Goal: Task Accomplishment & Management: Complete application form

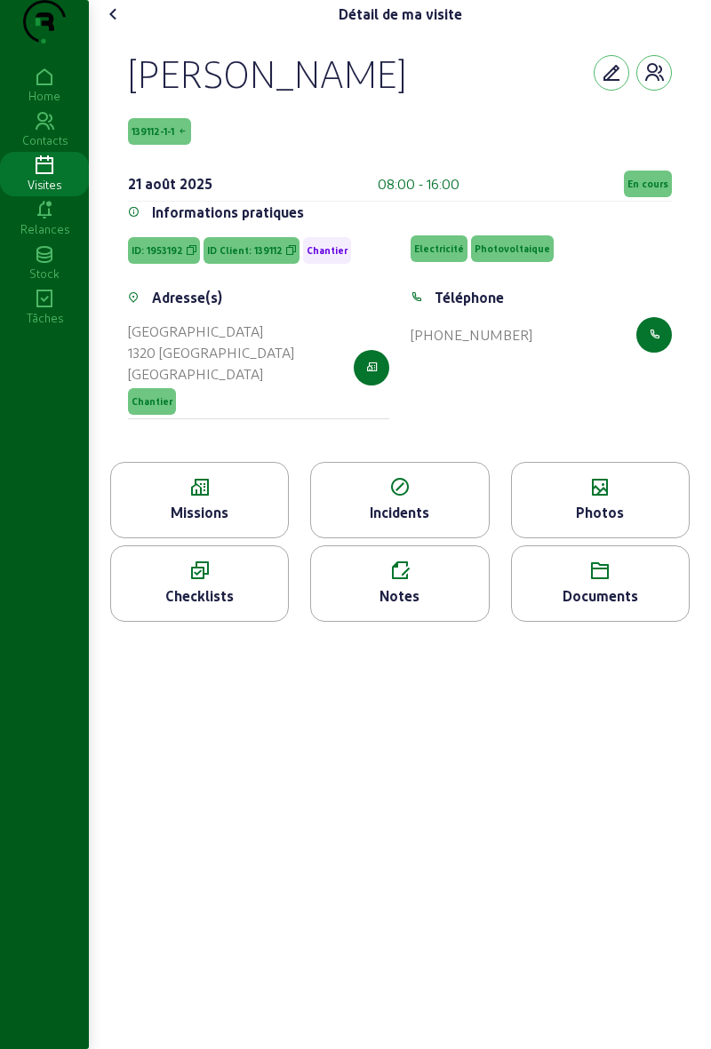
click at [210, 622] on div "Checklists" at bounding box center [199, 584] width 179 height 76
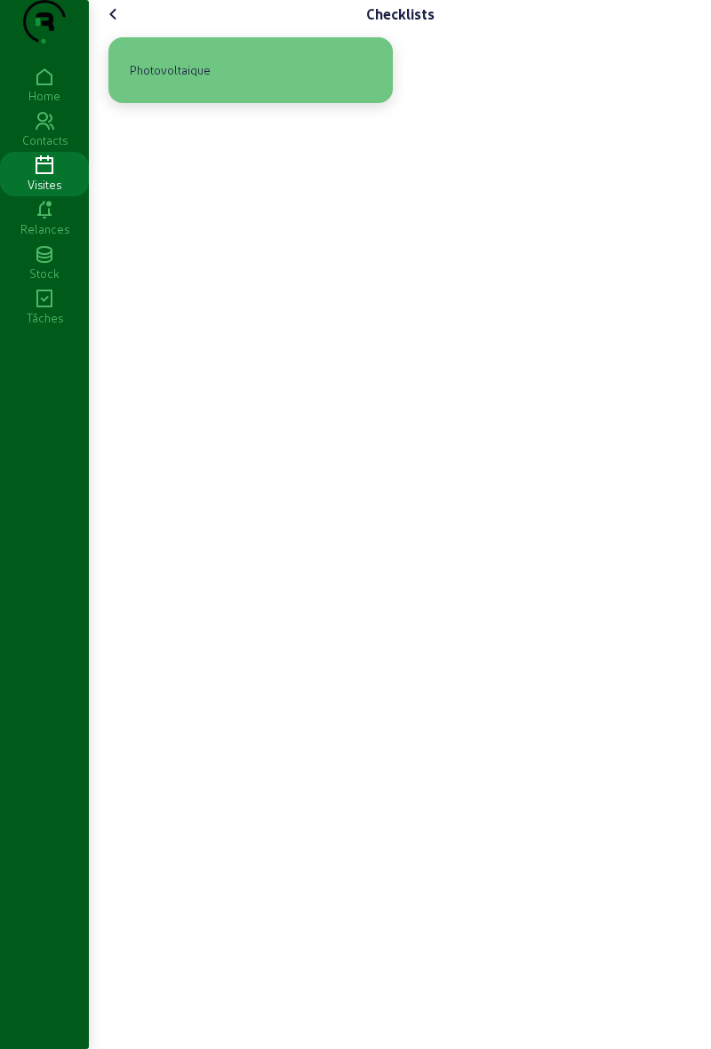
click at [306, 103] on div "Photovoltaique" at bounding box center [250, 70] width 284 height 66
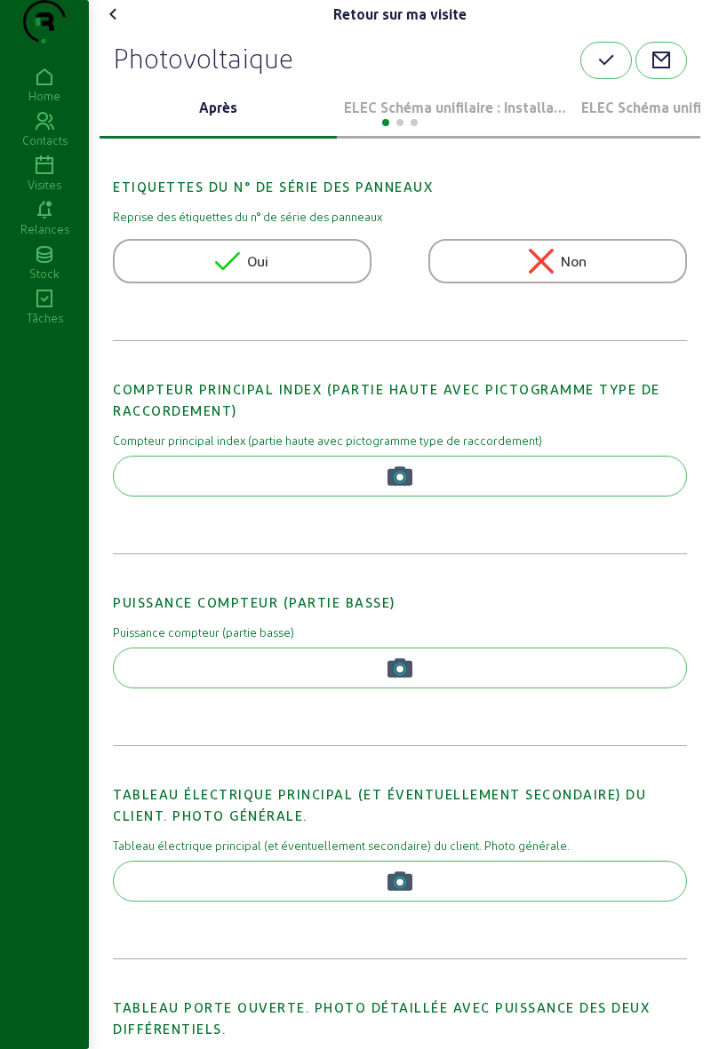
click at [451, 132] on div at bounding box center [400, 120] width 601 height 21
click at [452, 139] on div "ELEC Schéma unifilaire : Installation 1" at bounding box center [455, 109] width 237 height 60
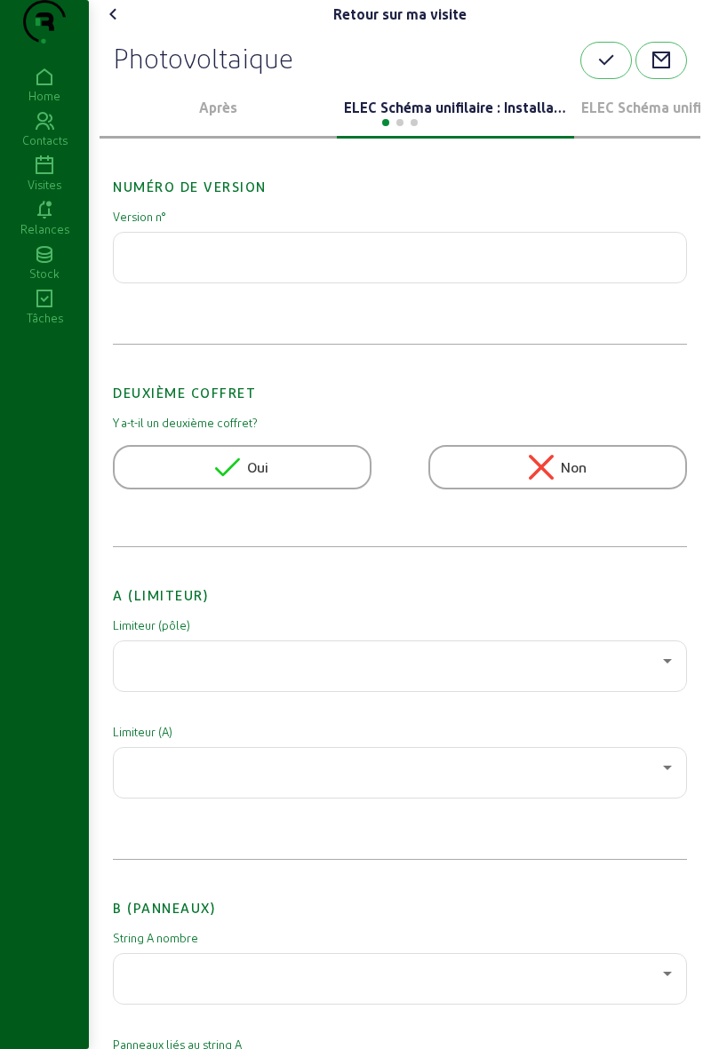
click at [475, 132] on div at bounding box center [400, 120] width 601 height 21
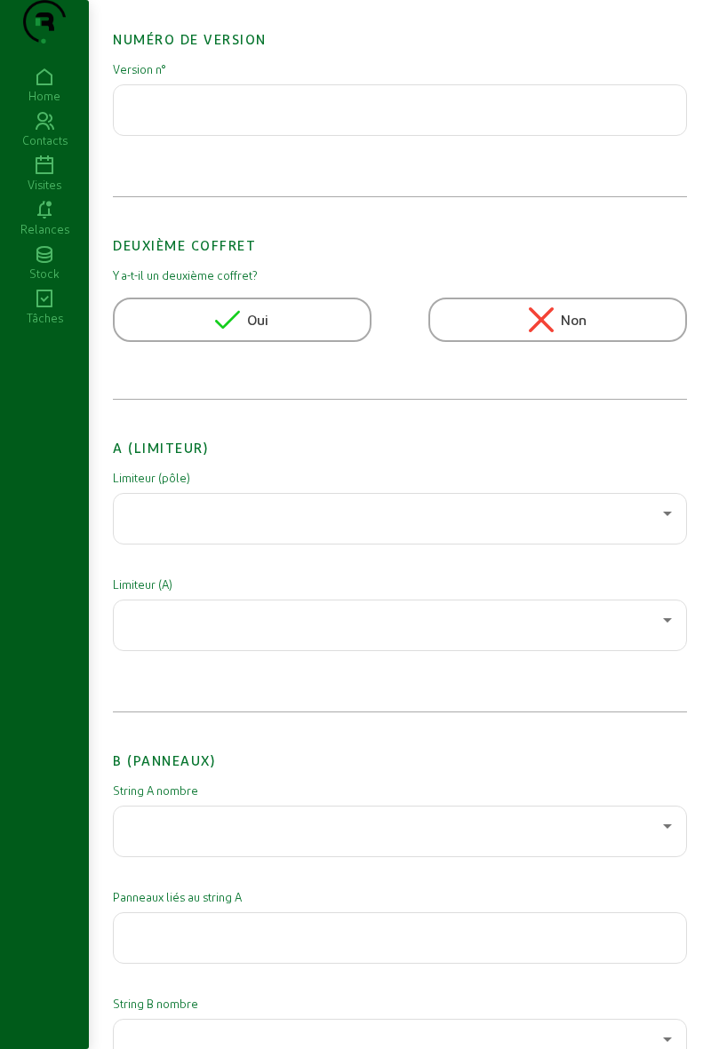
scroll to position [156, 0]
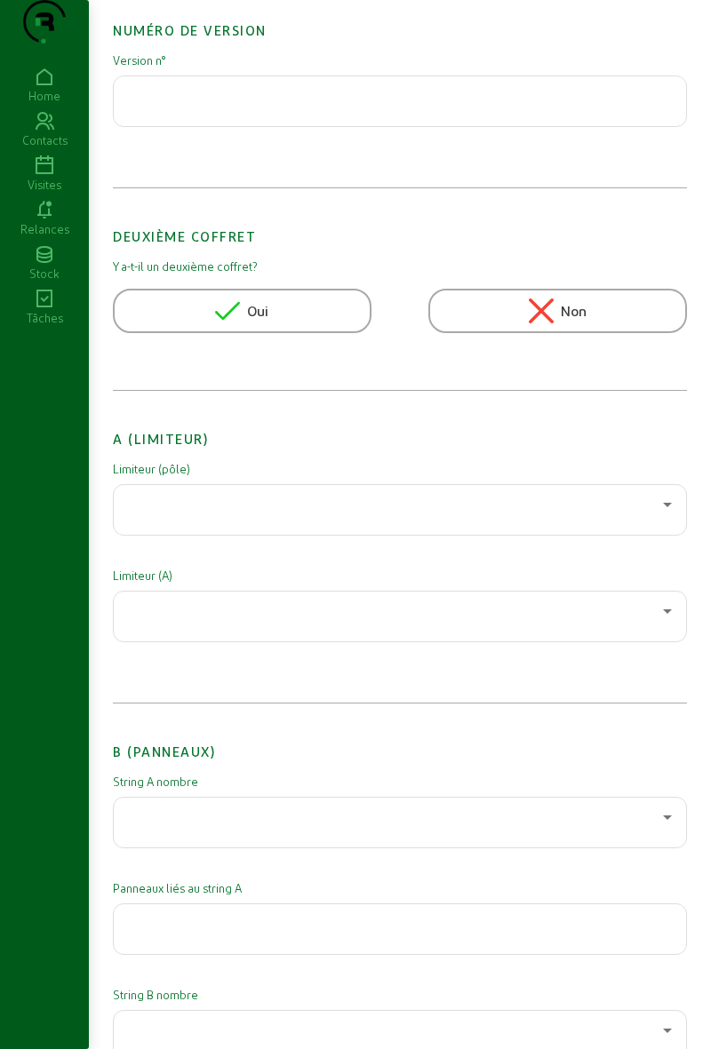
click at [395, 515] on div at bounding box center [395, 504] width 535 height 21
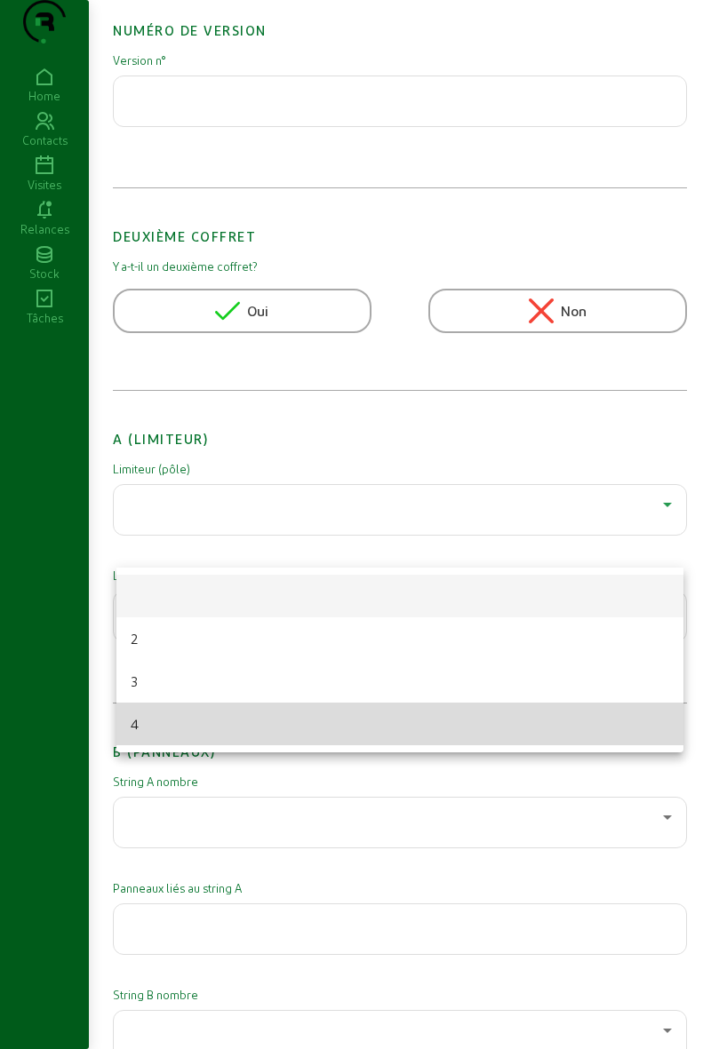
click at [260, 722] on mat-option "4" at bounding box center [399, 724] width 567 height 43
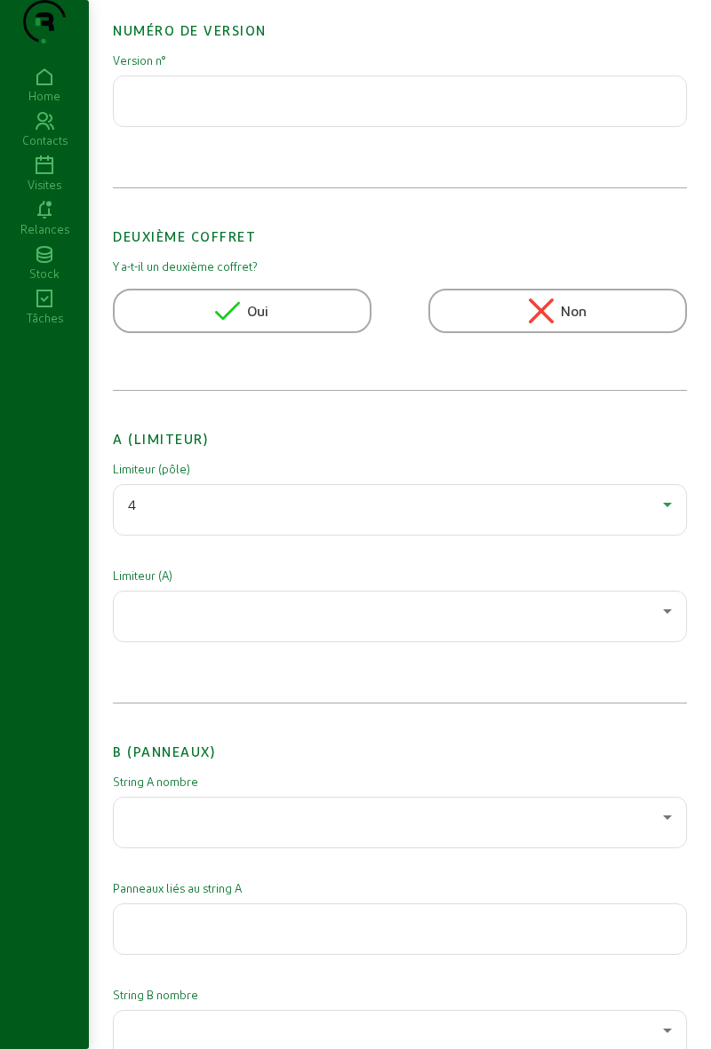
click at [292, 622] on div at bounding box center [395, 611] width 535 height 21
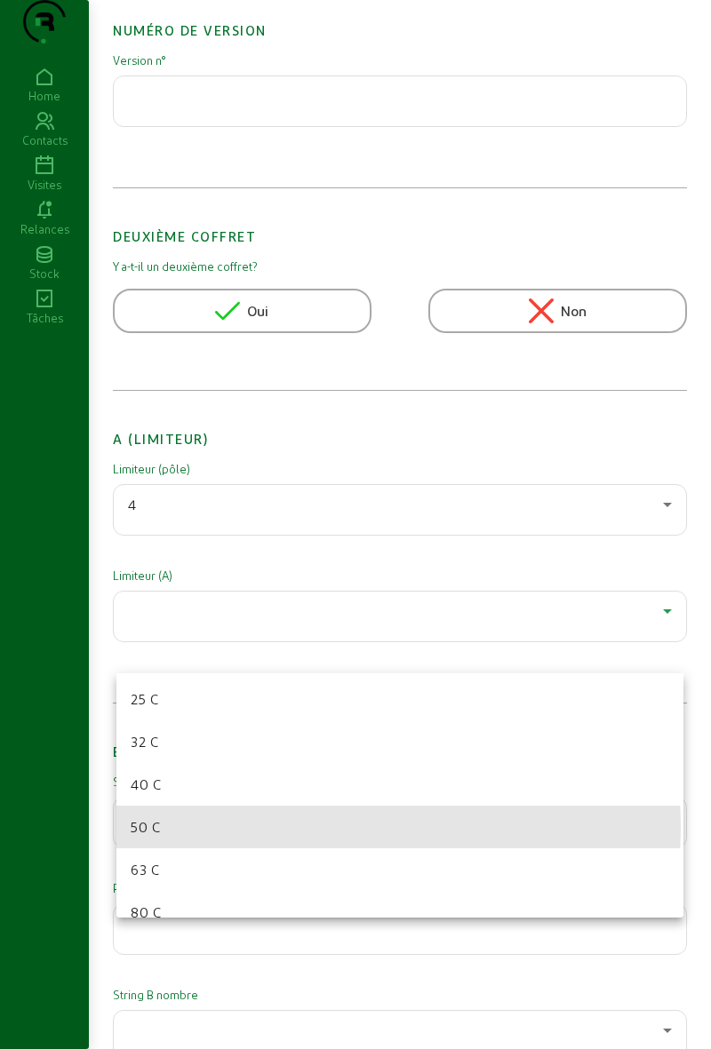
scroll to position [153, 0]
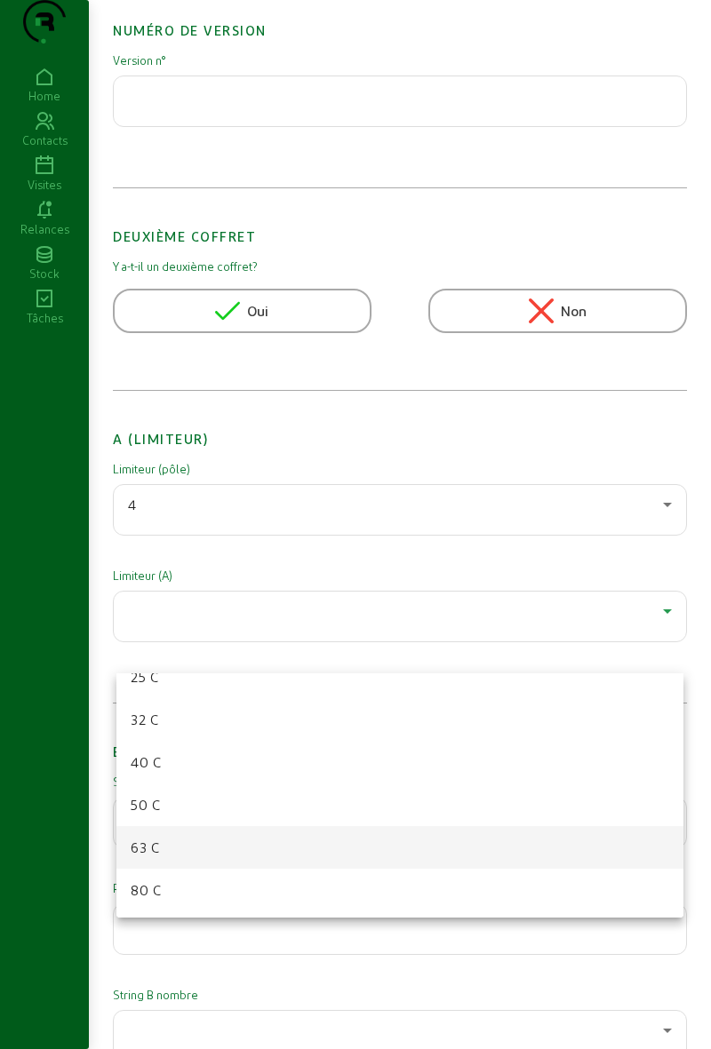
click at [227, 858] on mat-option "63 C" at bounding box center [399, 847] width 567 height 43
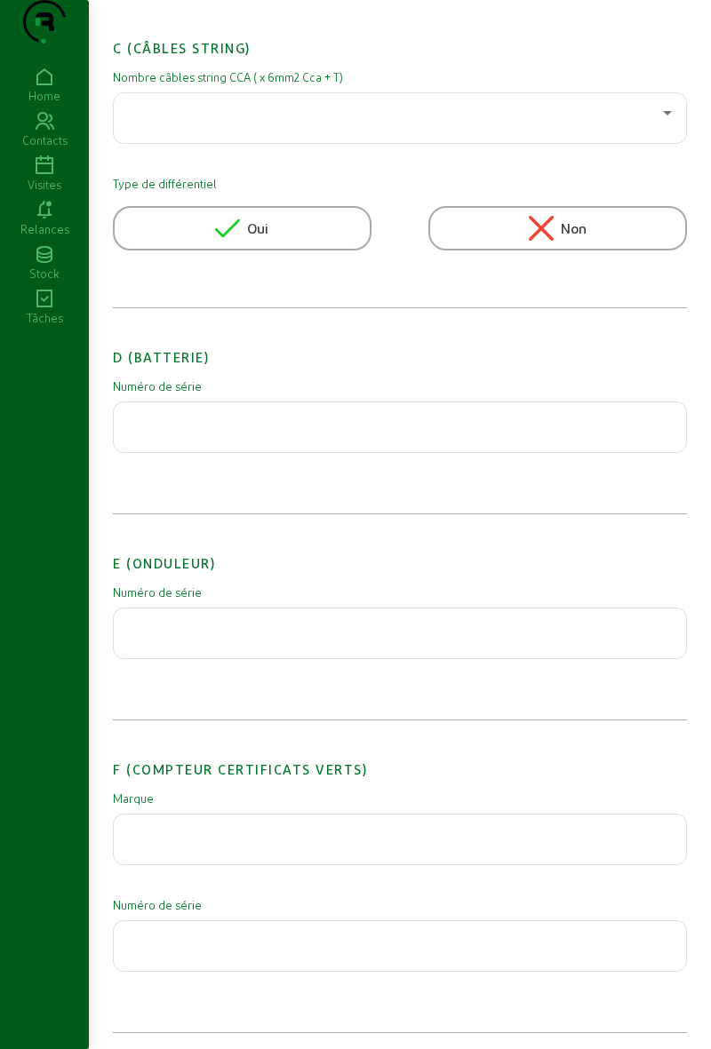
scroll to position [1388, 0]
click at [354, 637] on input "text" at bounding box center [400, 626] width 544 height 21
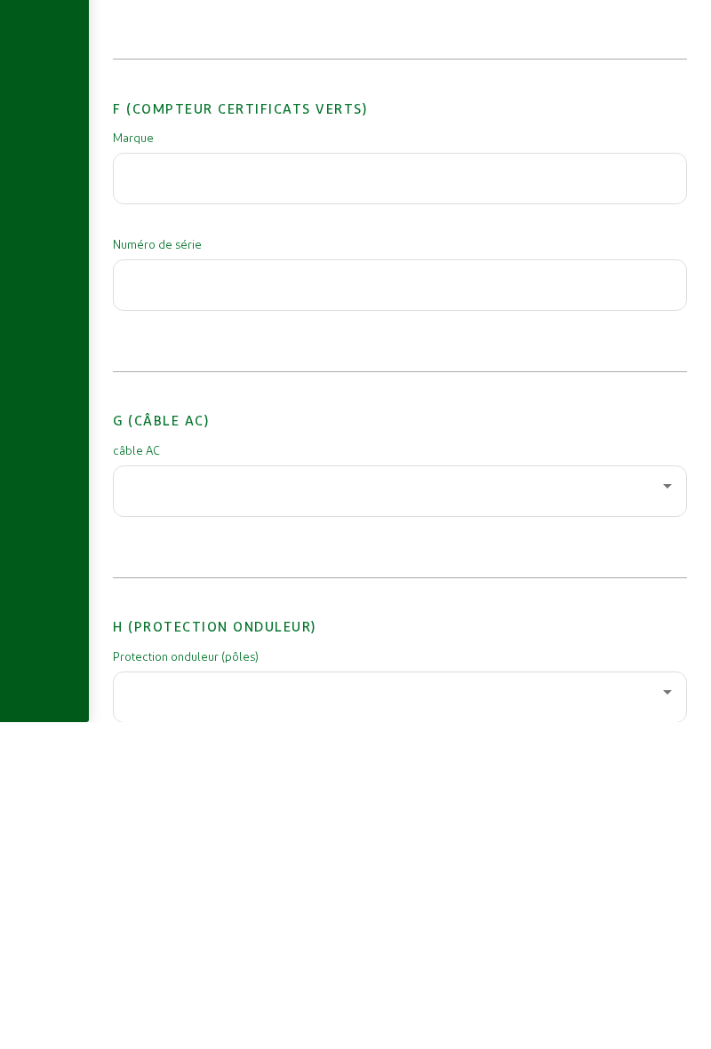
type input "3014256757"
click at [162, 824] on div at bounding box center [395, 812] width 535 height 21
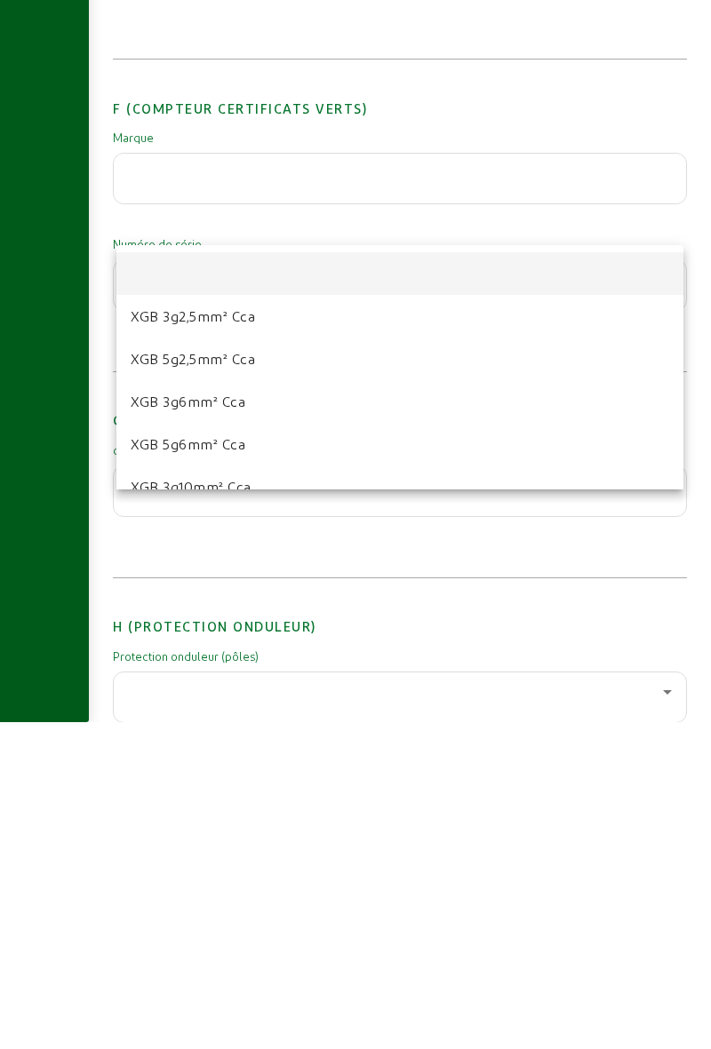
scroll to position [1720, 0]
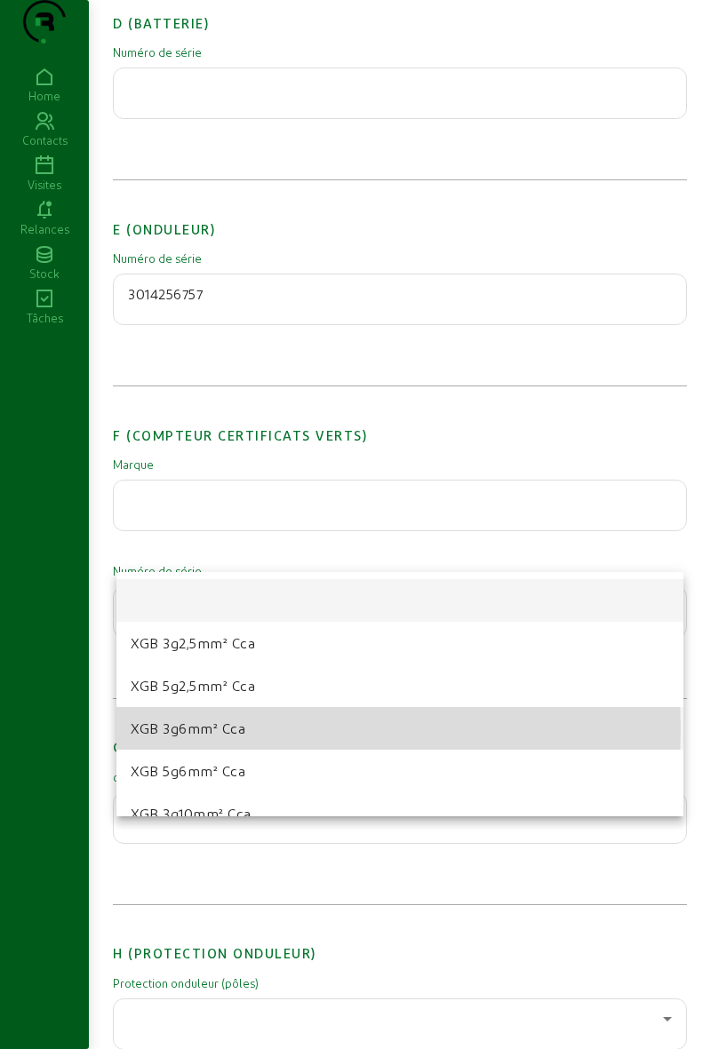
click at [147, 729] on span "XGB 3g6mm² Cca" at bounding box center [188, 728] width 115 height 21
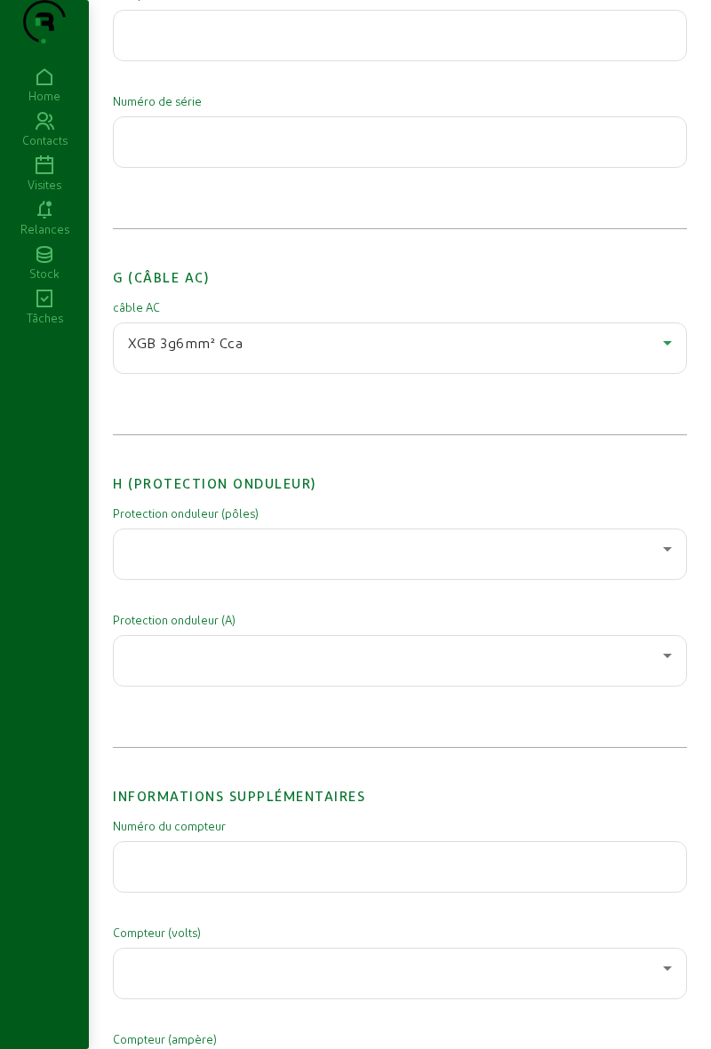
scroll to position [2195, 0]
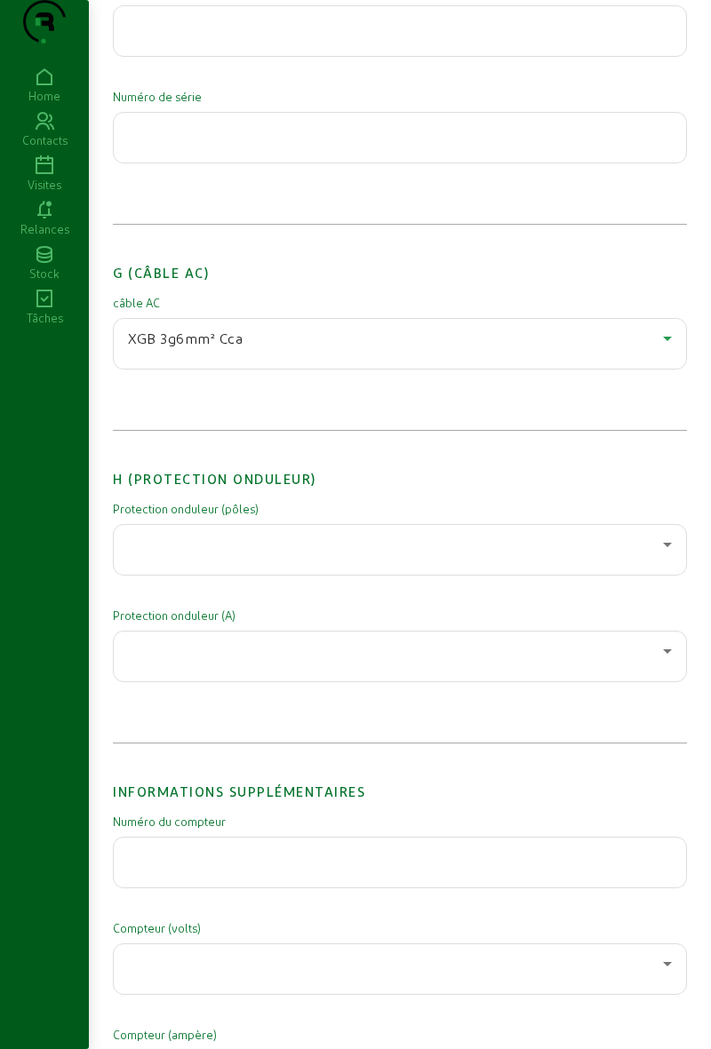
click at [643, 555] on div at bounding box center [395, 544] width 535 height 21
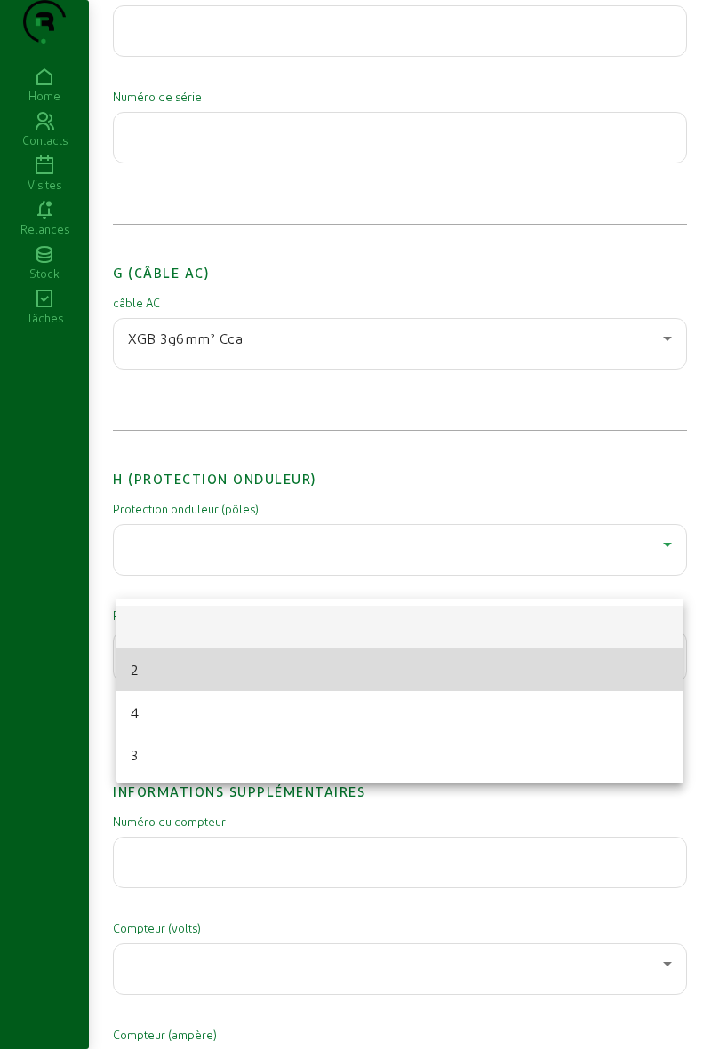
click at [291, 672] on mat-option "2" at bounding box center [399, 670] width 567 height 43
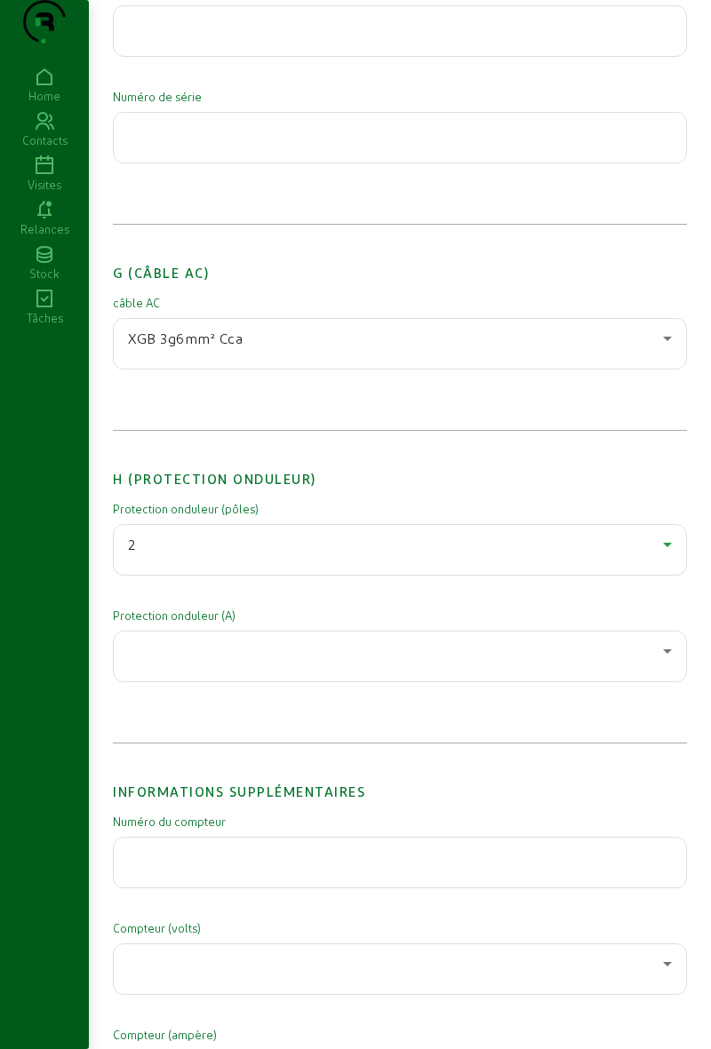
click at [347, 662] on div at bounding box center [395, 651] width 535 height 21
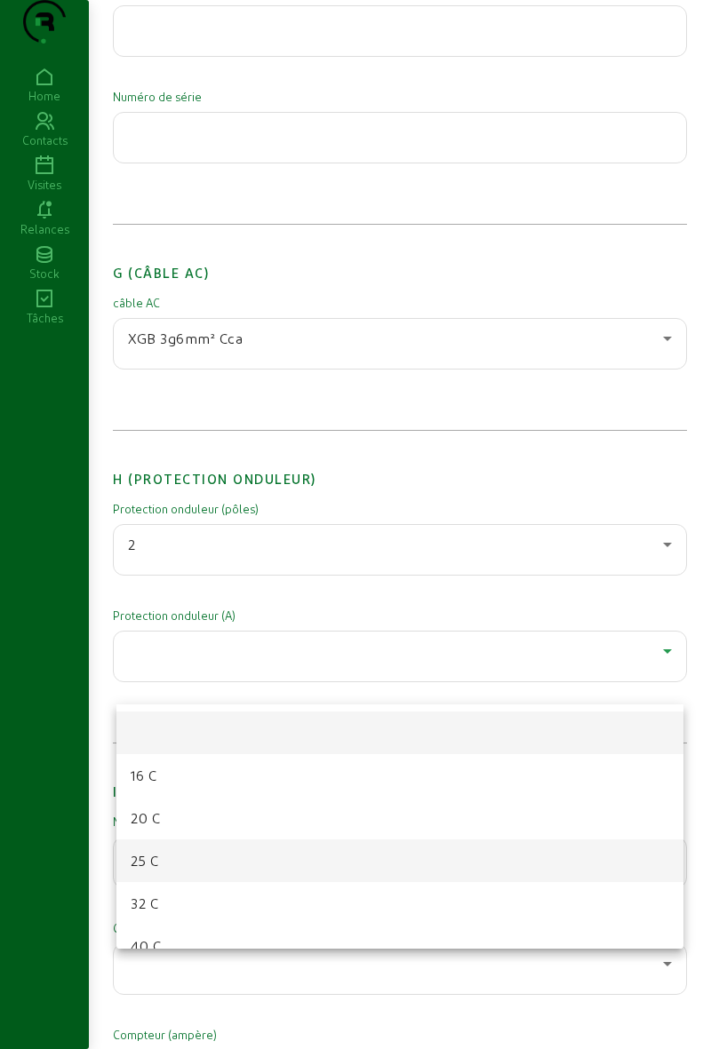
click at [228, 860] on mat-option "25 C" at bounding box center [399, 861] width 567 height 43
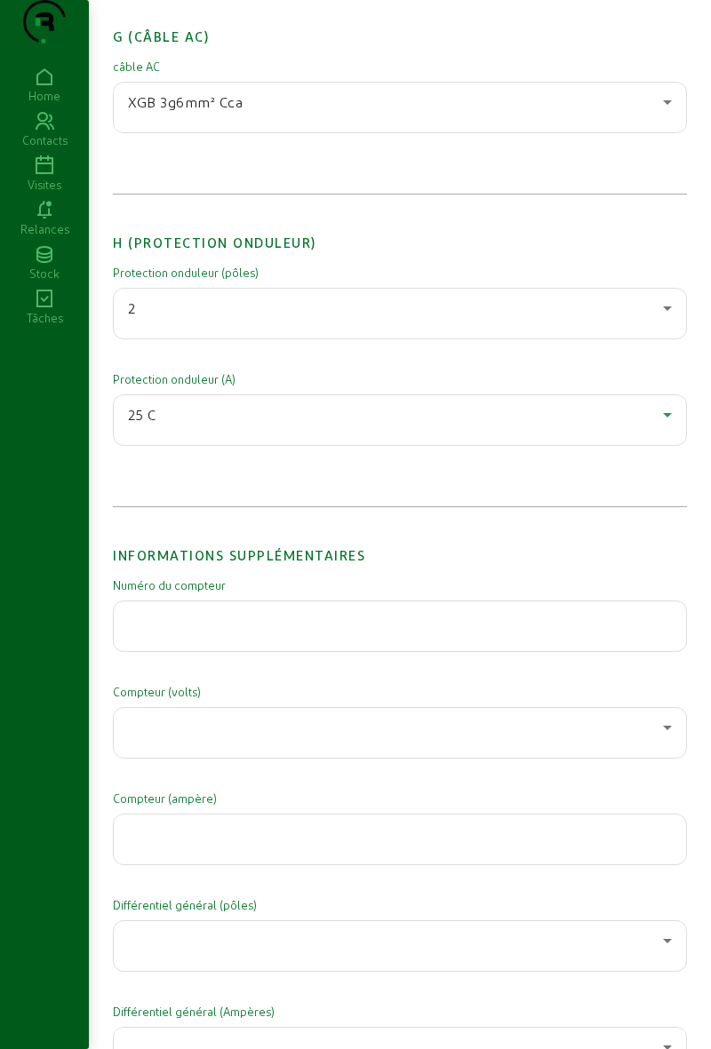
scroll to position [2442, 0]
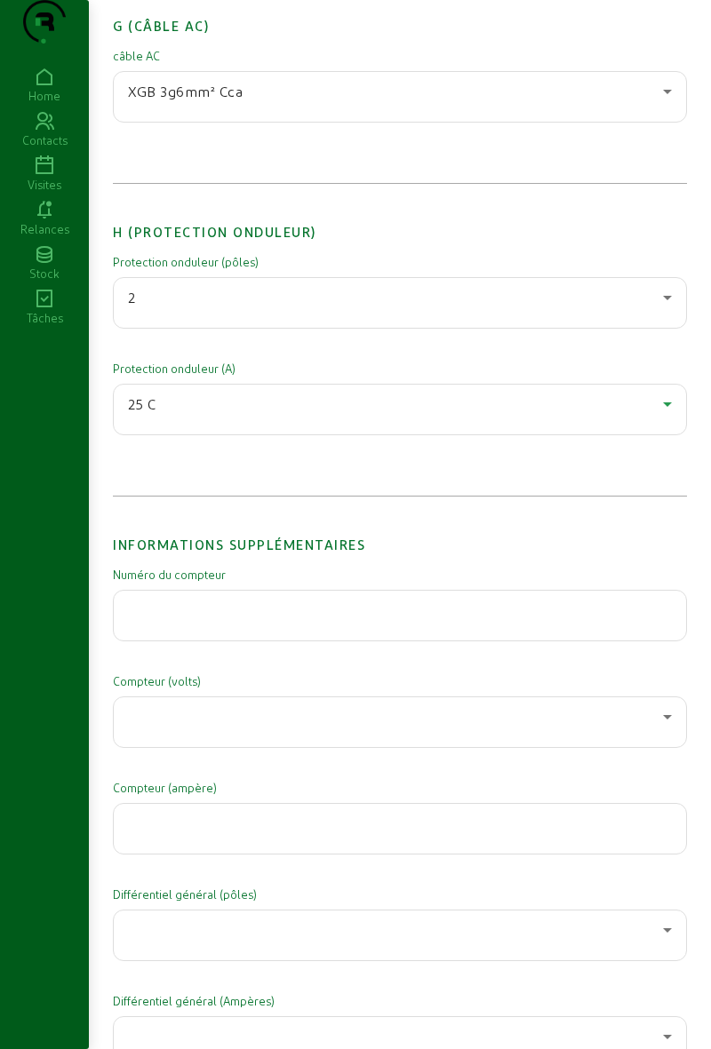
click at [357, 621] on input "text" at bounding box center [400, 610] width 544 height 21
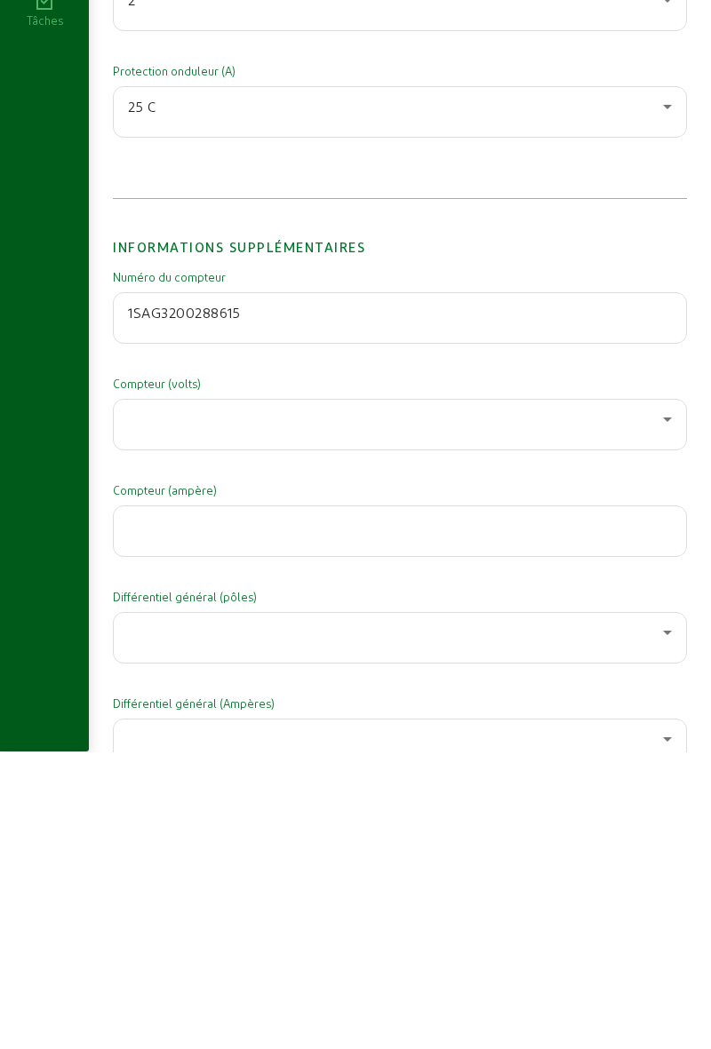
type input "1SAG3200288615"
click at [140, 728] on div at bounding box center [395, 716] width 535 height 21
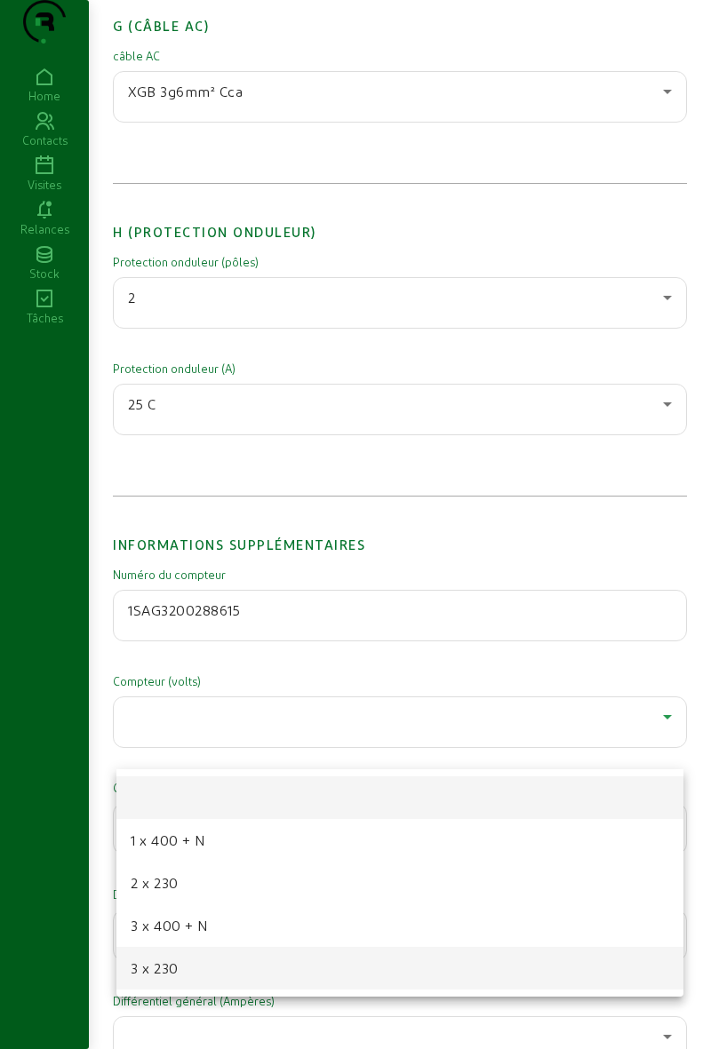
click at [137, 969] on span "3 x 230" at bounding box center [155, 968] width 48 height 21
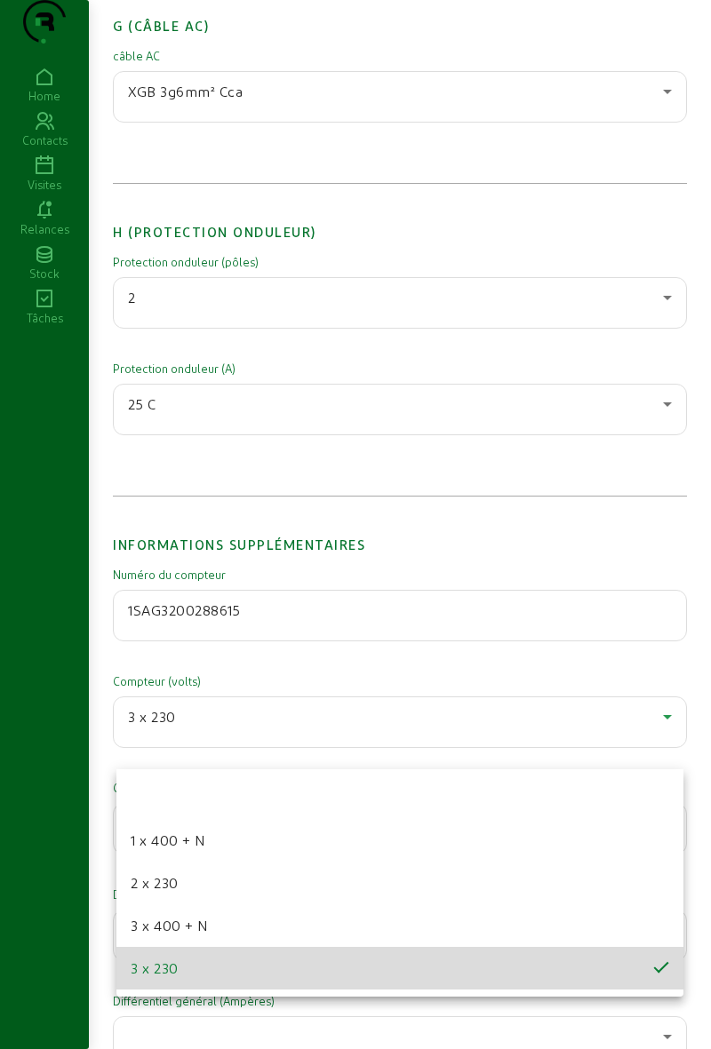
click at [148, 961] on div at bounding box center [400, 936] width 544 height 50
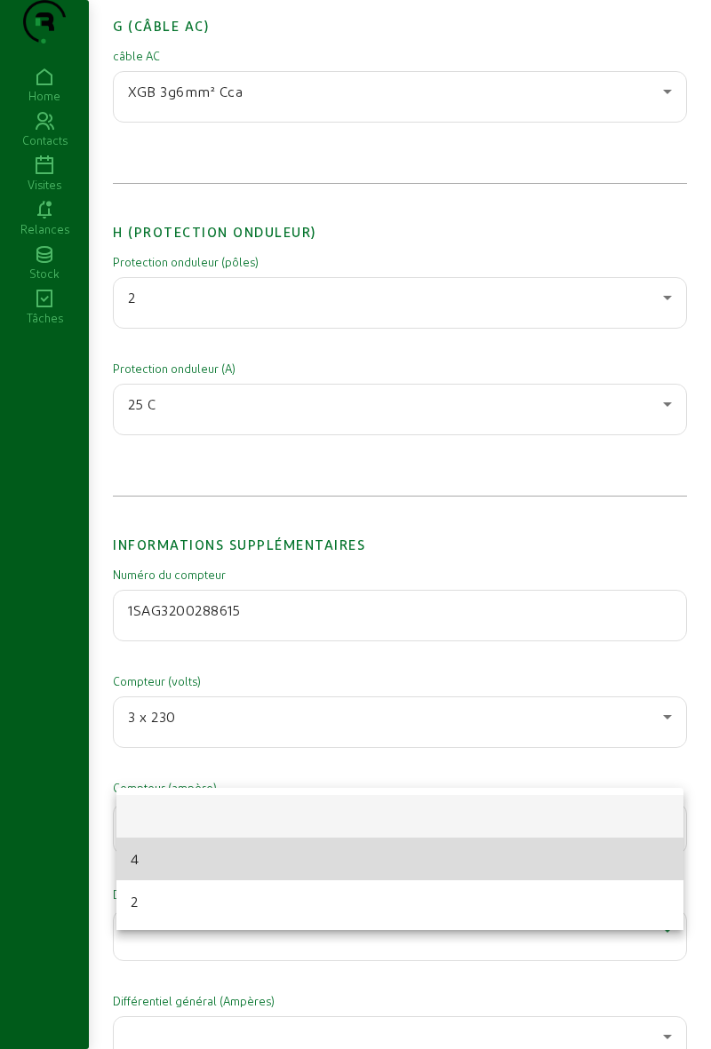
click at [130, 864] on mat-option "4" at bounding box center [399, 859] width 567 height 43
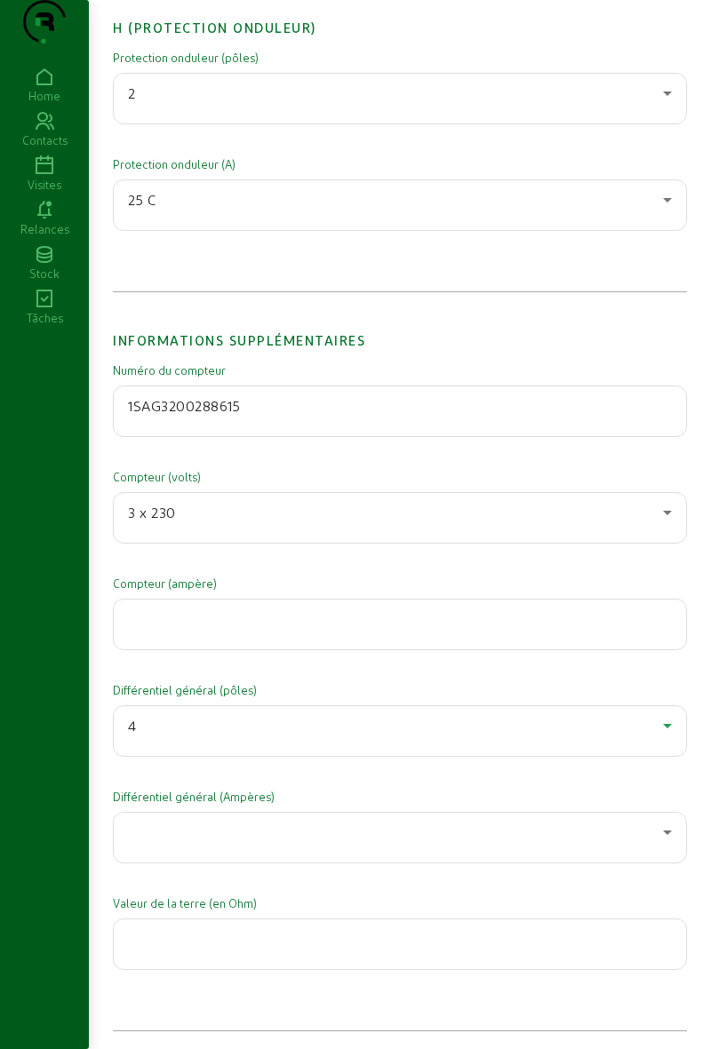
scroll to position [2649, 0]
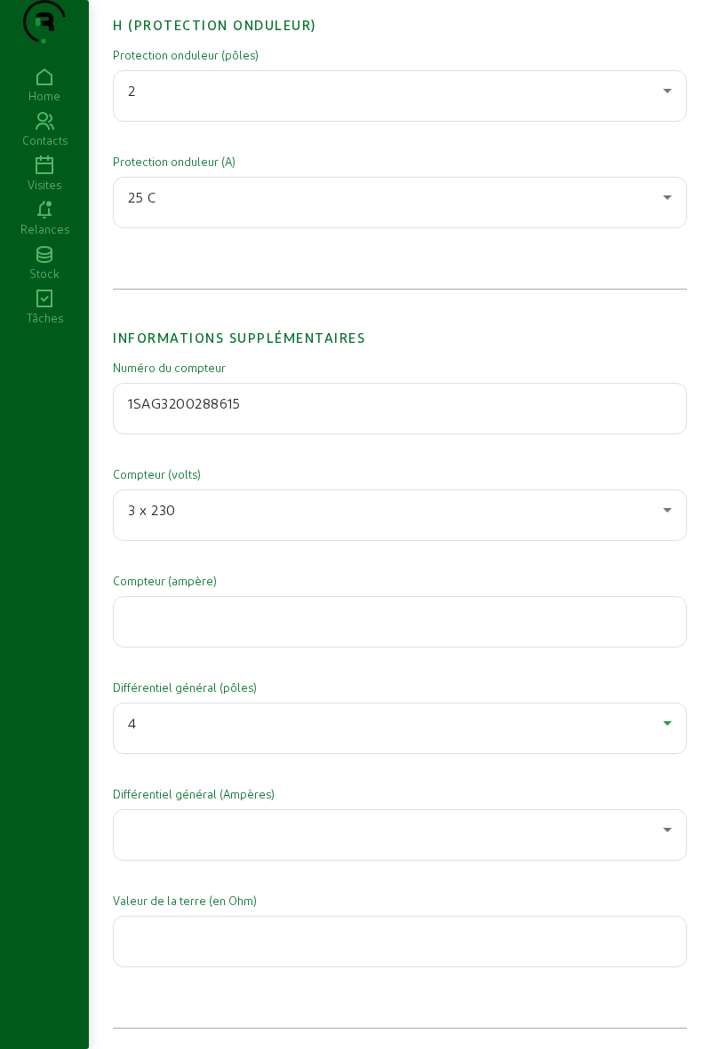
click at [137, 627] on input "number" at bounding box center [400, 616] width 544 height 21
type input "50"
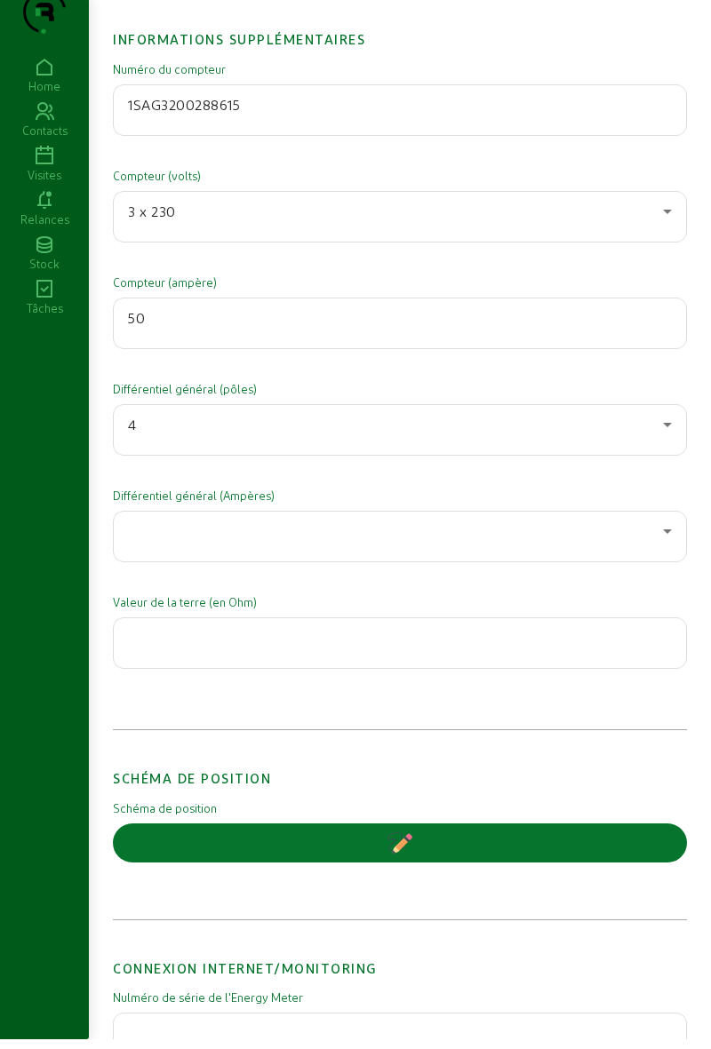
scroll to position [2938, 0]
click at [145, 552] on div at bounding box center [395, 541] width 535 height 21
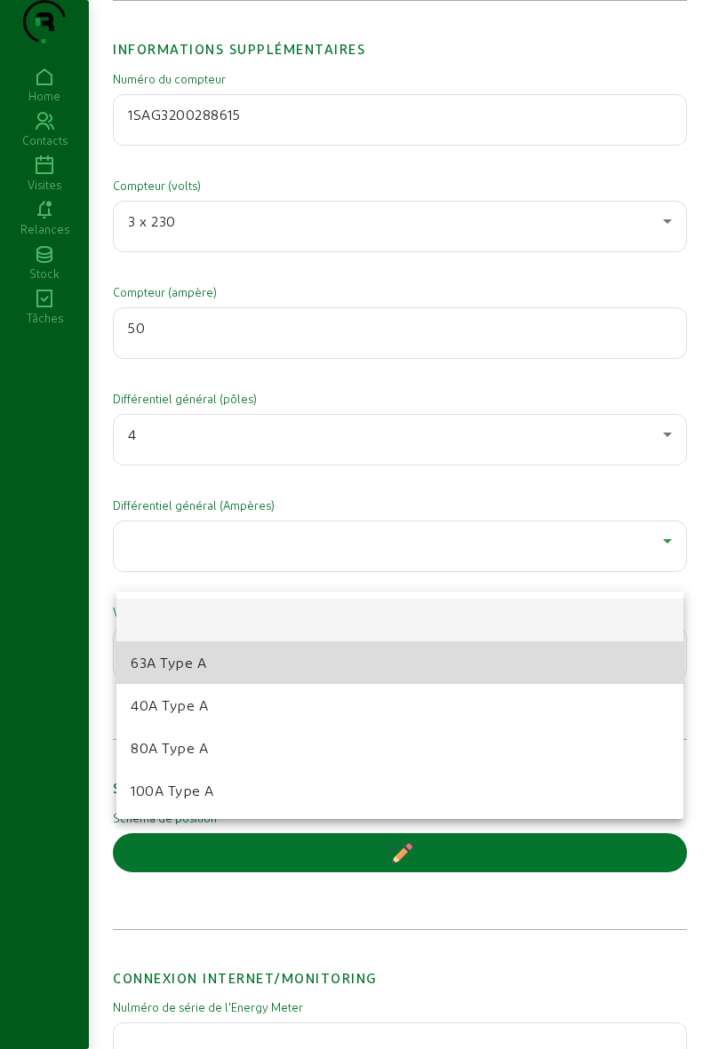
click at [137, 673] on span "63A Type A" at bounding box center [169, 662] width 76 height 21
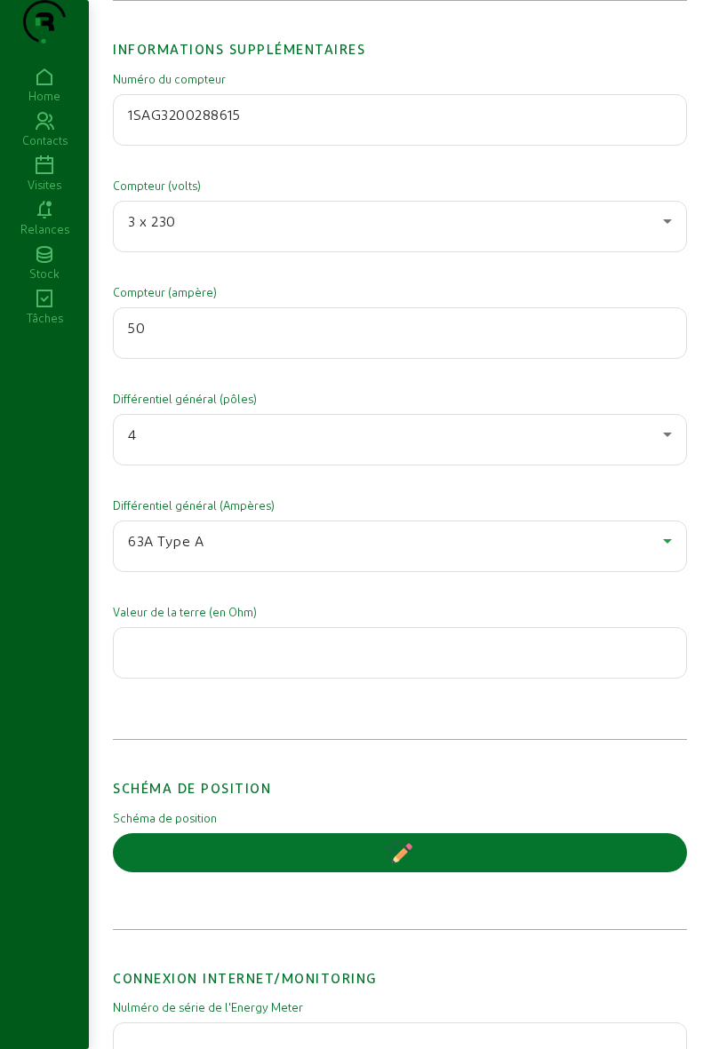
click at [148, 658] on input "number" at bounding box center [400, 647] width 544 height 21
type input "2"
click at [30, 594] on div "Home Contacts Visites Relances Stock Tâches" at bounding box center [44, 552] width 89 height 979
click at [579, 871] on button "button" at bounding box center [400, 853] width 574 height 39
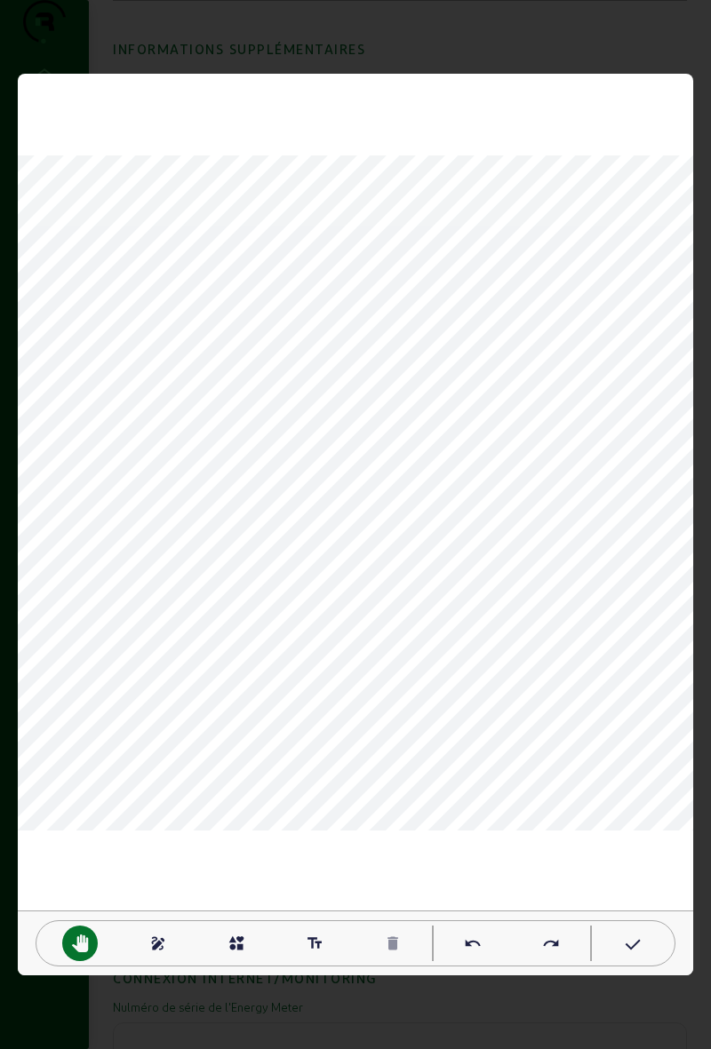
click at [306, 954] on div "text_fields" at bounding box center [315, 944] width 36 height 36
click at [391, 946] on mat-icon "delete" at bounding box center [393, 944] width 18 height 18
click at [319, 937] on mat-icon "text_fields" at bounding box center [315, 944] width 18 height 18
type textarea "E"
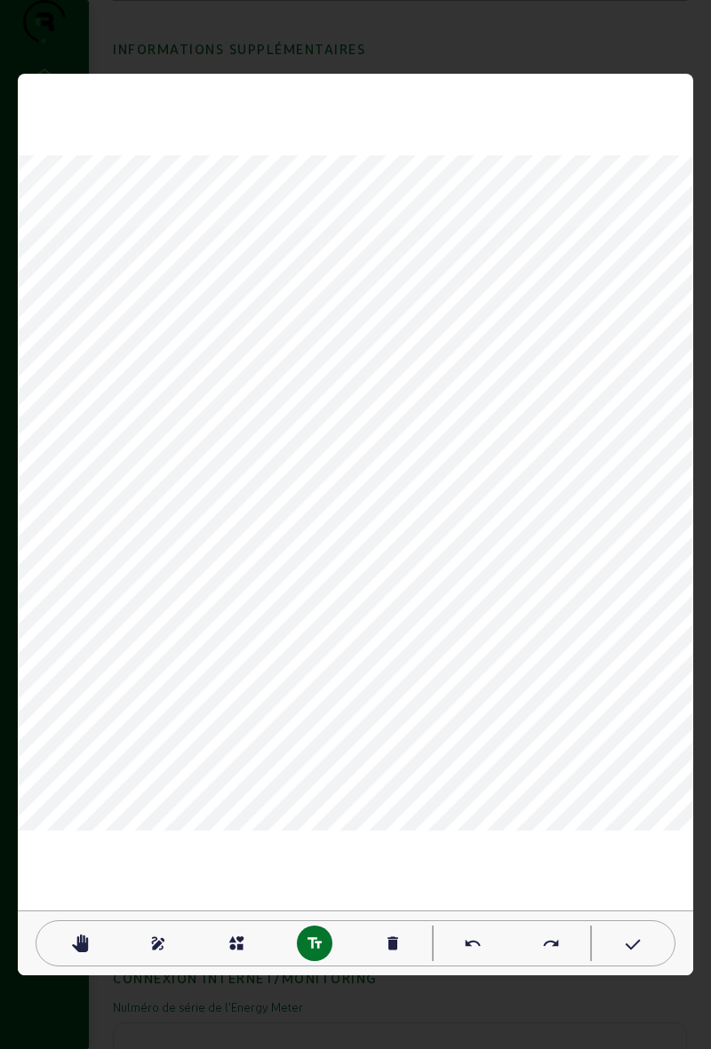
type textarea "onduleur tgbt grd"
click at [85, 947] on mat-icon "pan_tool" at bounding box center [80, 944] width 18 height 18
click at [146, 937] on div "draw" at bounding box center [158, 944] width 36 height 36
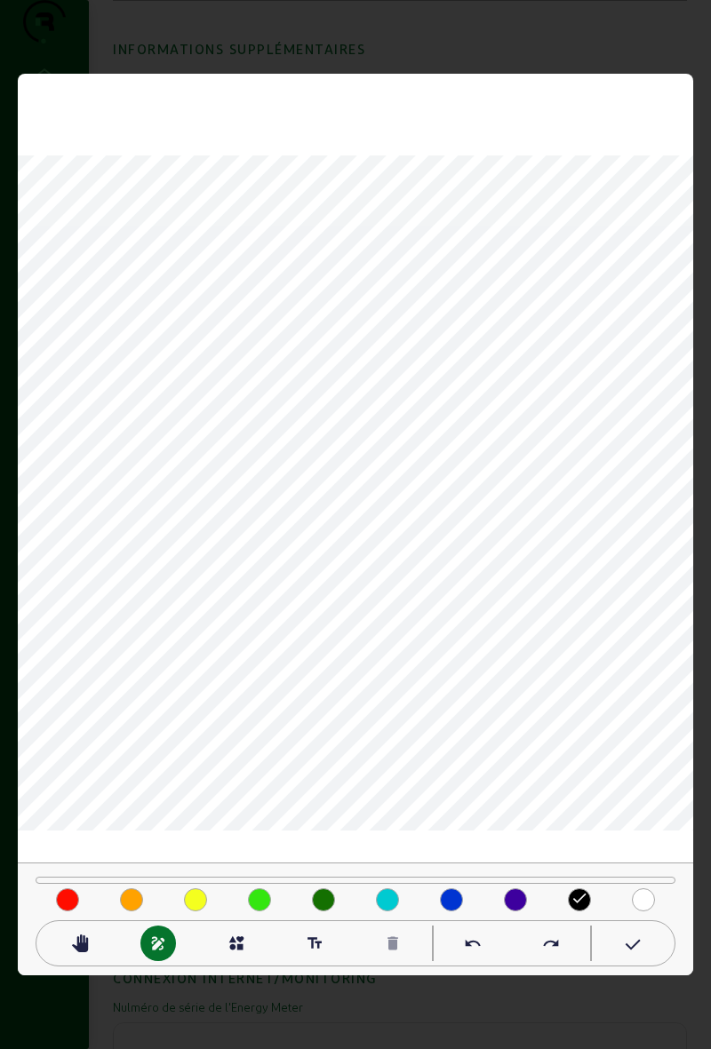
click at [574, 904] on mat-icon "done" at bounding box center [580, 899] width 18 height 18
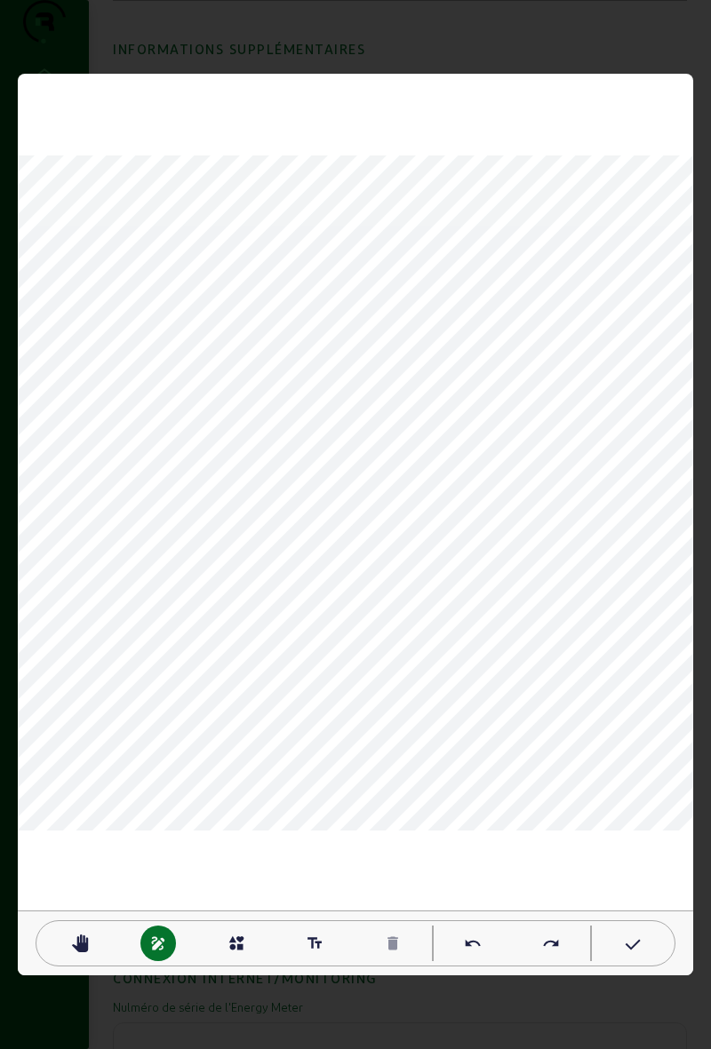
click at [308, 947] on mat-icon "text_fields" at bounding box center [315, 944] width 18 height 18
click at [394, 948] on mat-icon "delete" at bounding box center [393, 944] width 18 height 18
click at [320, 942] on mat-icon "text_fields" at bounding box center [315, 944] width 18 height 18
click at [318, 952] on mat-icon "text_fields" at bounding box center [315, 944] width 18 height 18
type textarea "garage"
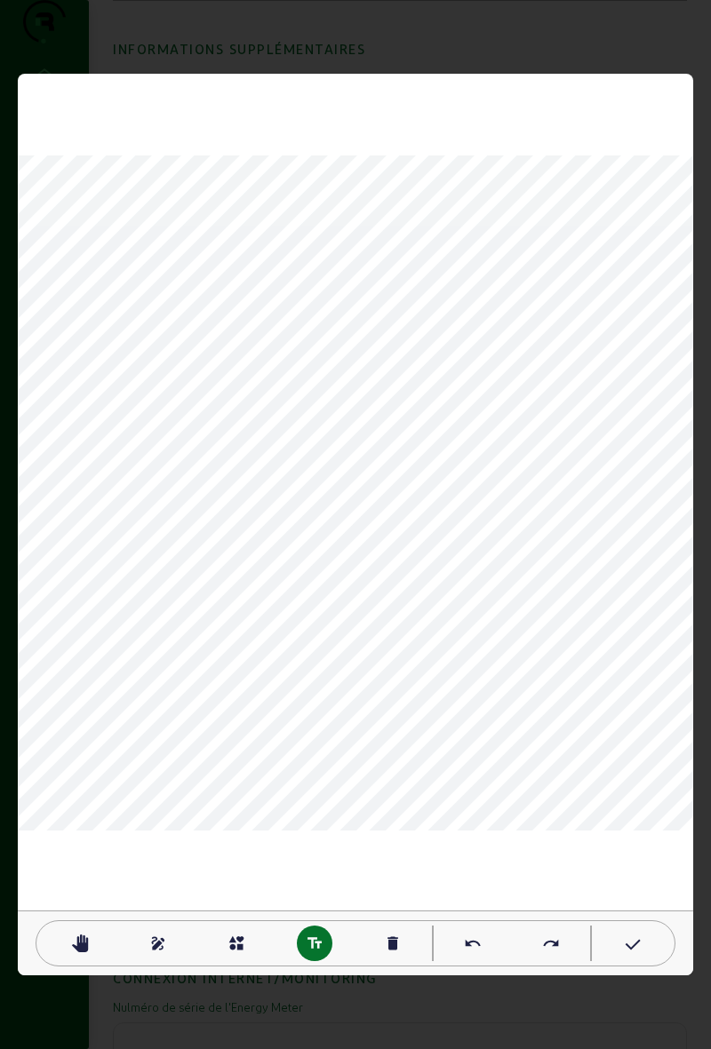
click at [91, 946] on div "pan_tool" at bounding box center [80, 944] width 36 height 36
click at [87, 953] on div "pan_tool" at bounding box center [80, 944] width 36 height 36
click at [626, 931] on div at bounding box center [631, 944] width 36 height 36
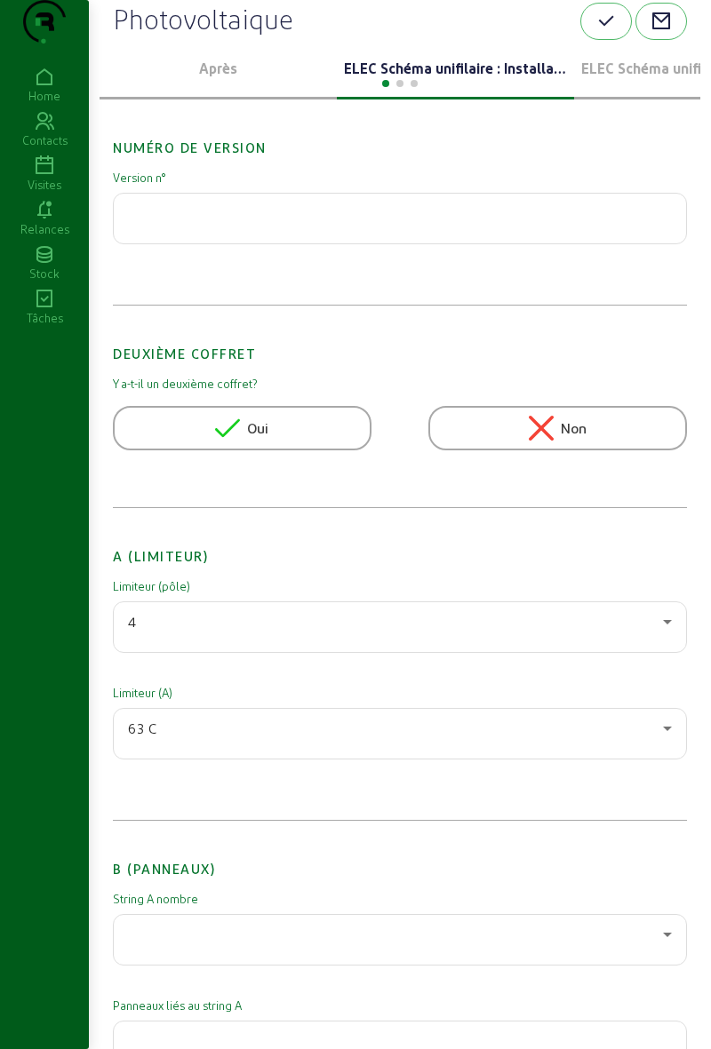
scroll to position [0, 0]
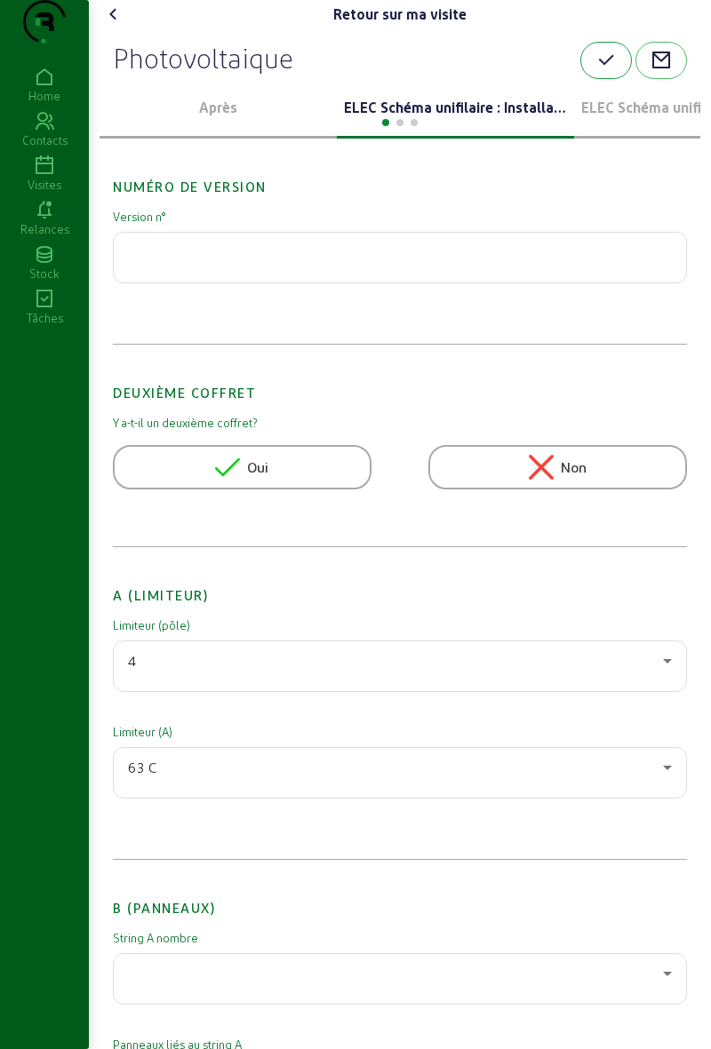
click at [600, 79] on button "button" at bounding box center [606, 60] width 52 height 37
click at [116, 25] on icon at bounding box center [113, 14] width 21 height 21
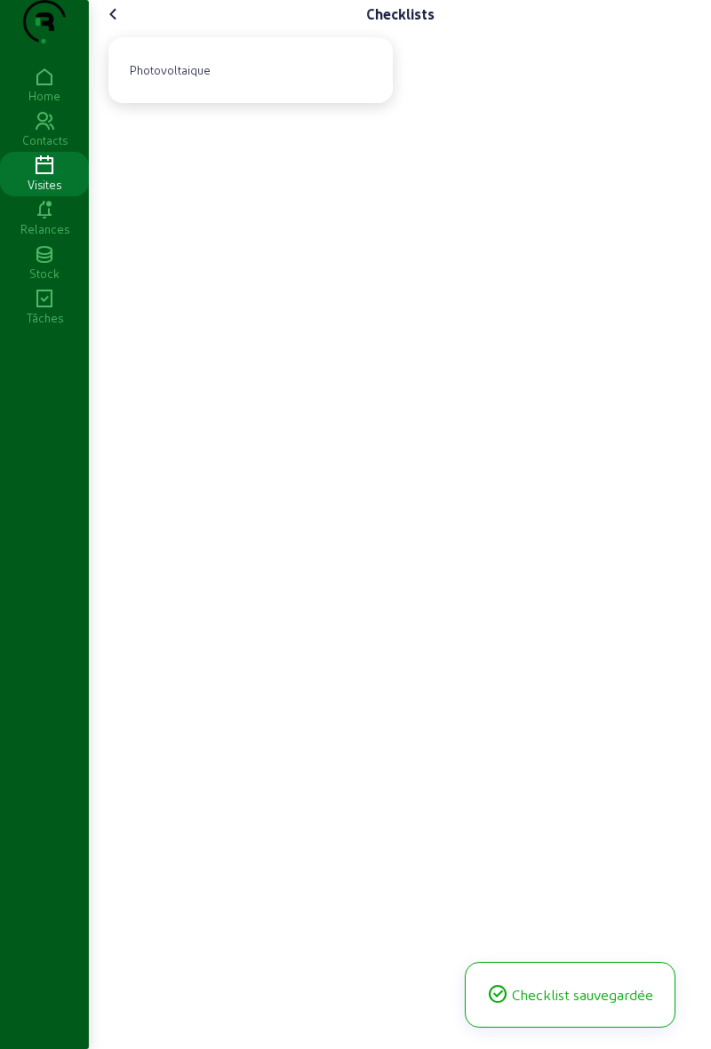
click at [32, 193] on div "Visites" at bounding box center [44, 185] width 89 height 16
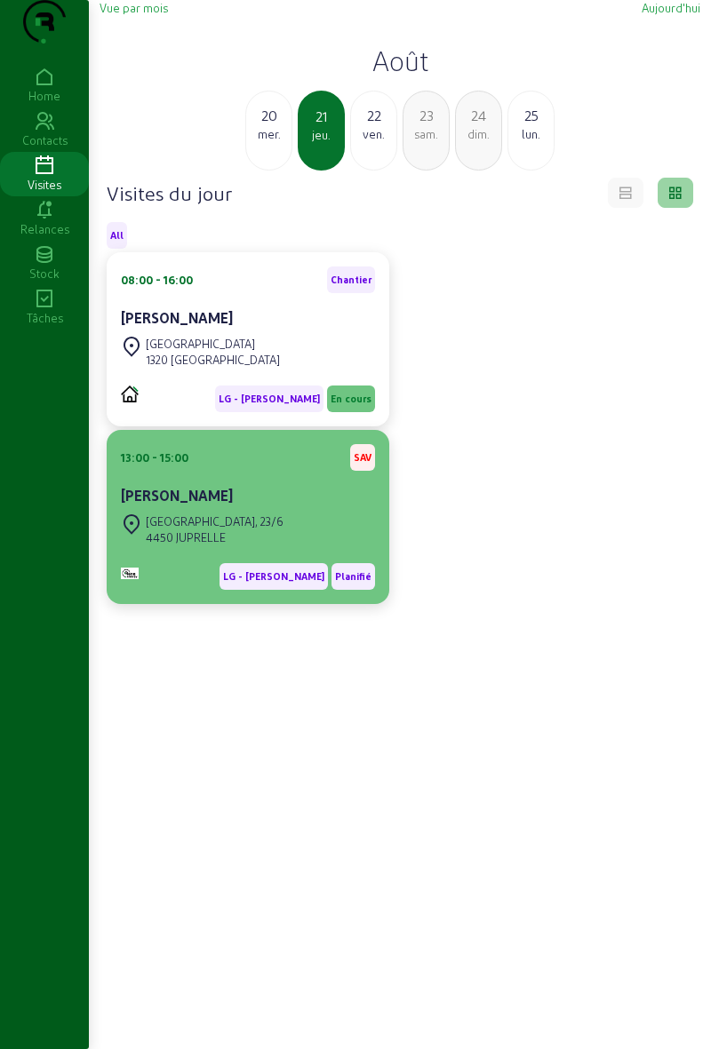
click at [293, 507] on div "[PERSON_NAME]" at bounding box center [248, 495] width 254 height 21
